Goal: Task Accomplishment & Management: Manage account settings

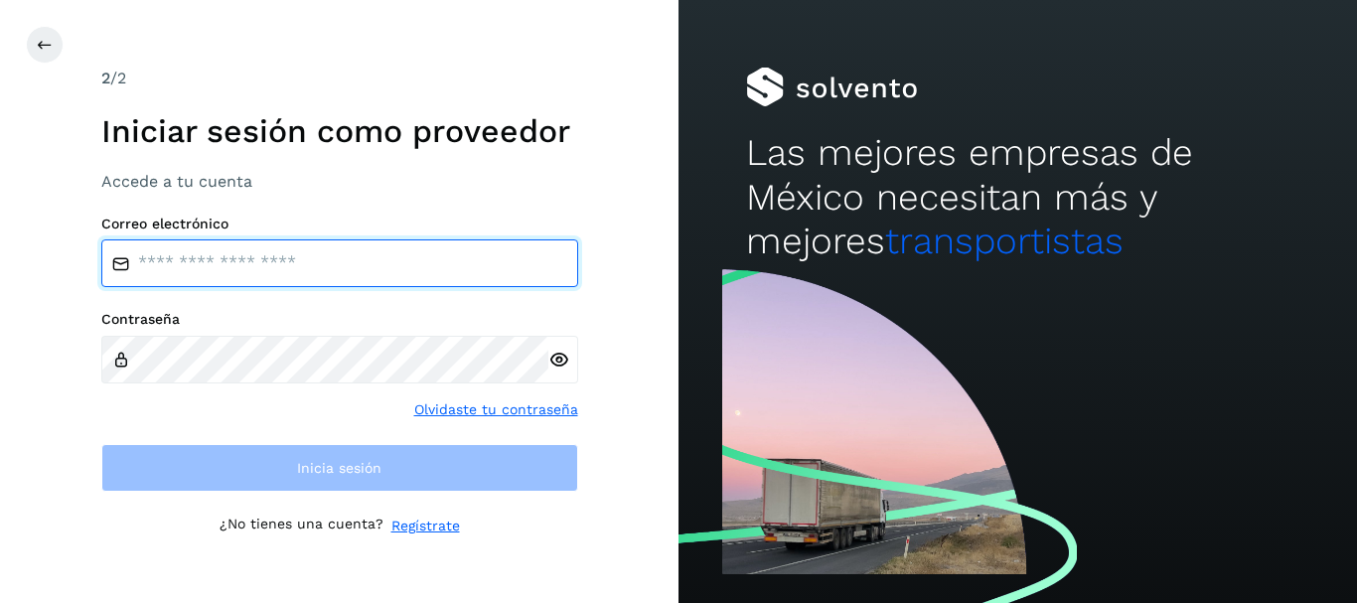
click at [437, 259] on input "email" at bounding box center [339, 263] width 477 height 48
type input "**********"
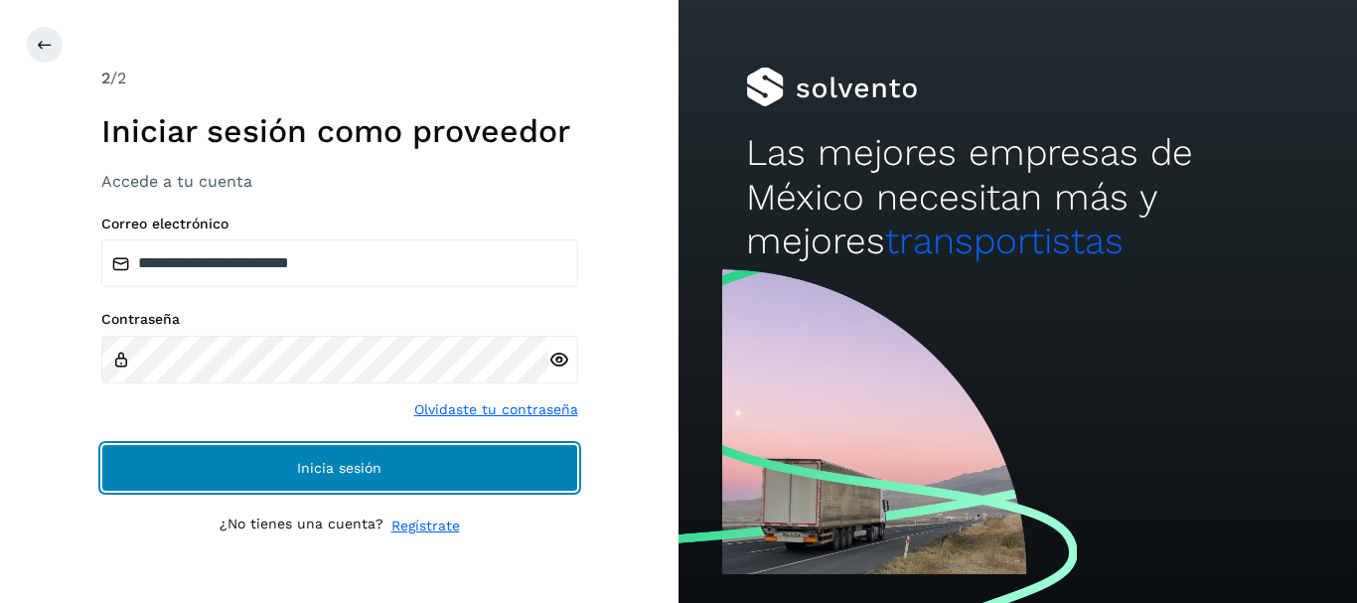
click at [419, 460] on button "Inicia sesión" at bounding box center [339, 468] width 477 height 48
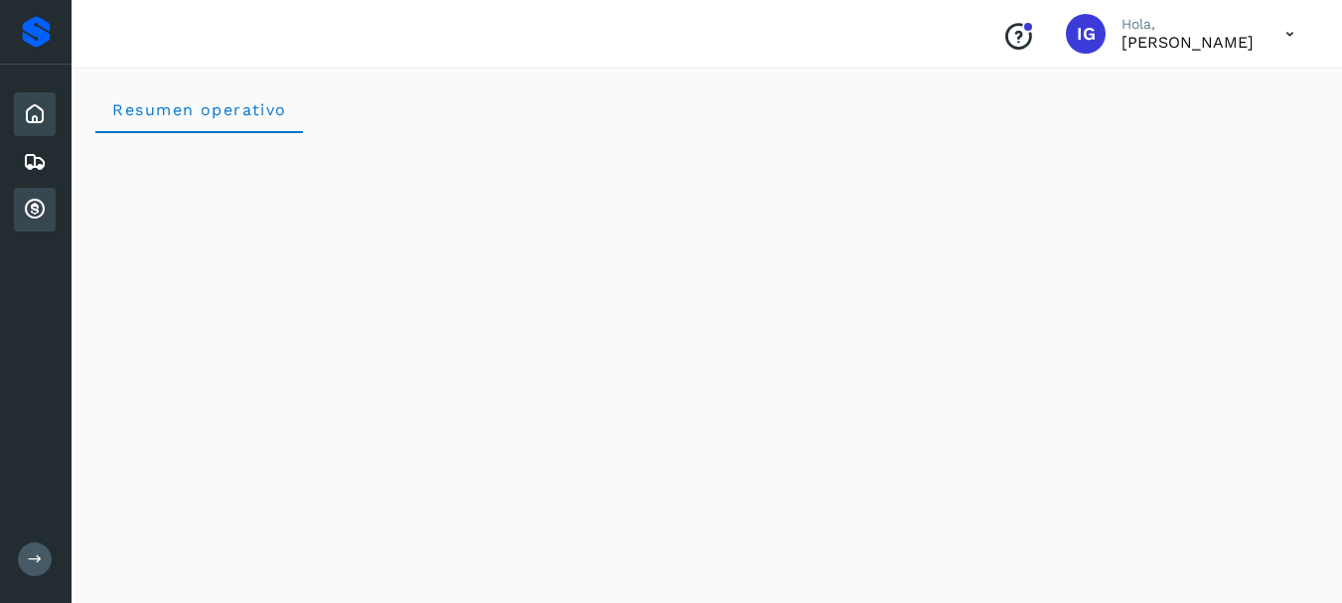
click at [45, 206] on icon at bounding box center [35, 210] width 24 height 24
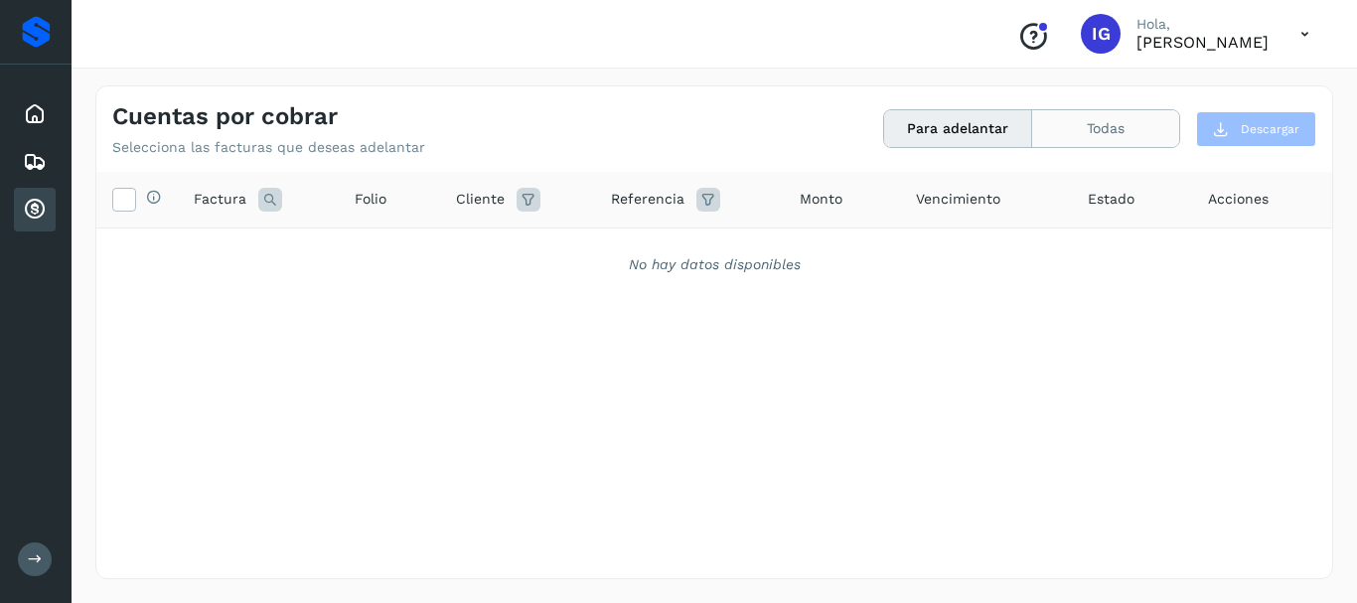
click at [1166, 126] on button "Todas" at bounding box center [1105, 128] width 147 height 37
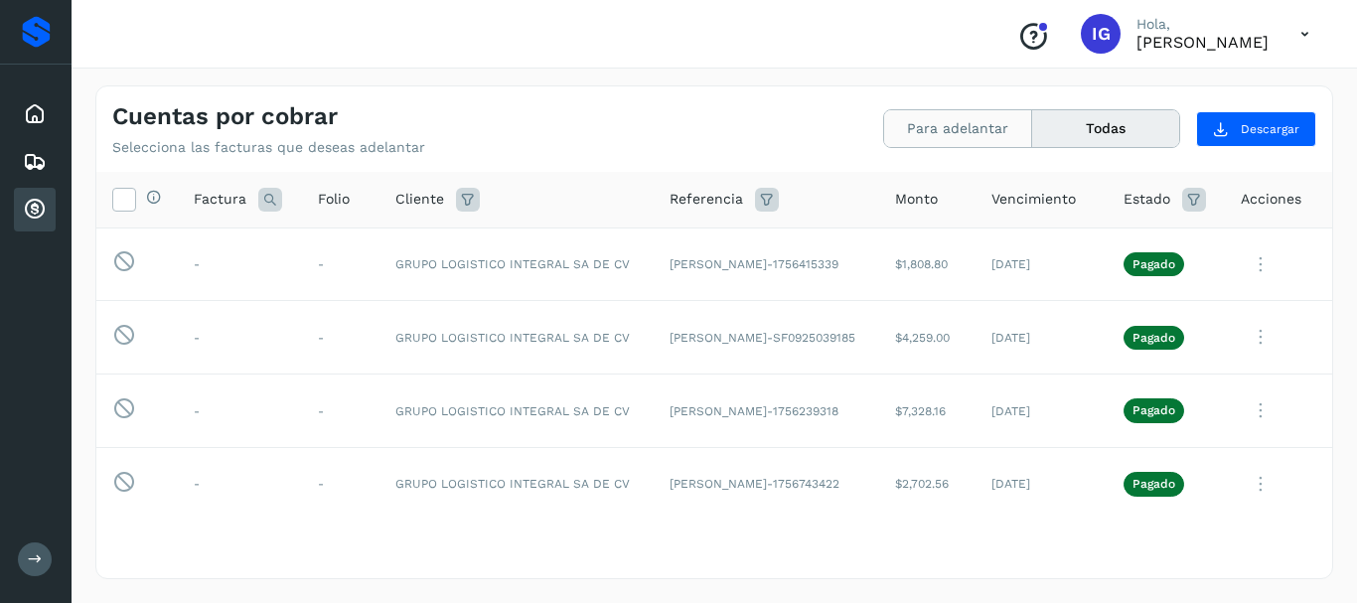
click at [990, 134] on button "Para adelantar" at bounding box center [958, 128] width 148 height 37
